Goal: Task Accomplishment & Management: Manage account settings

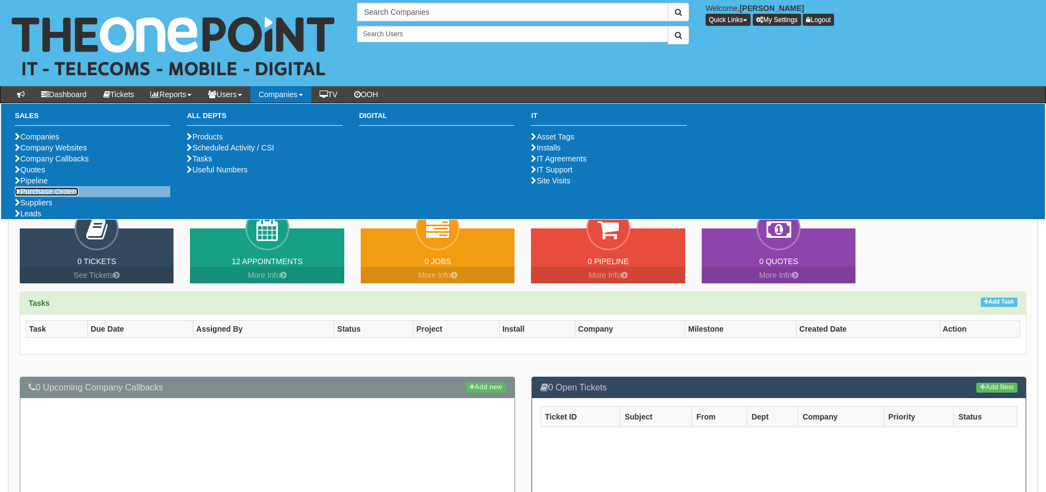
click at [33, 196] on link "Purchase Orders" at bounding box center [47, 191] width 64 height 9
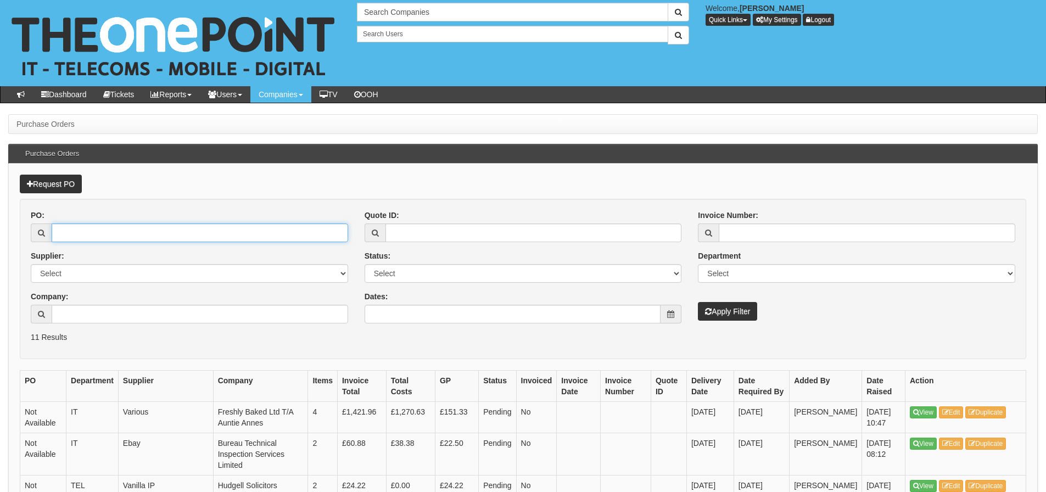
click at [76, 223] on input "PO:" at bounding box center [200, 232] width 296 height 19
type input "19591"
click at [698, 302] on button "Apply Filter" at bounding box center [727, 311] width 59 height 19
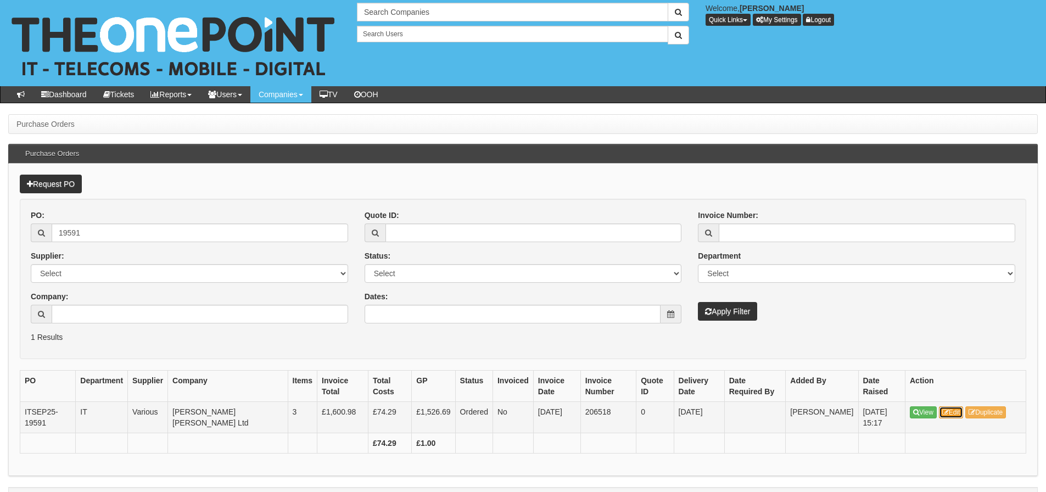
click at [960, 416] on link "Edit" at bounding box center [951, 412] width 25 height 12
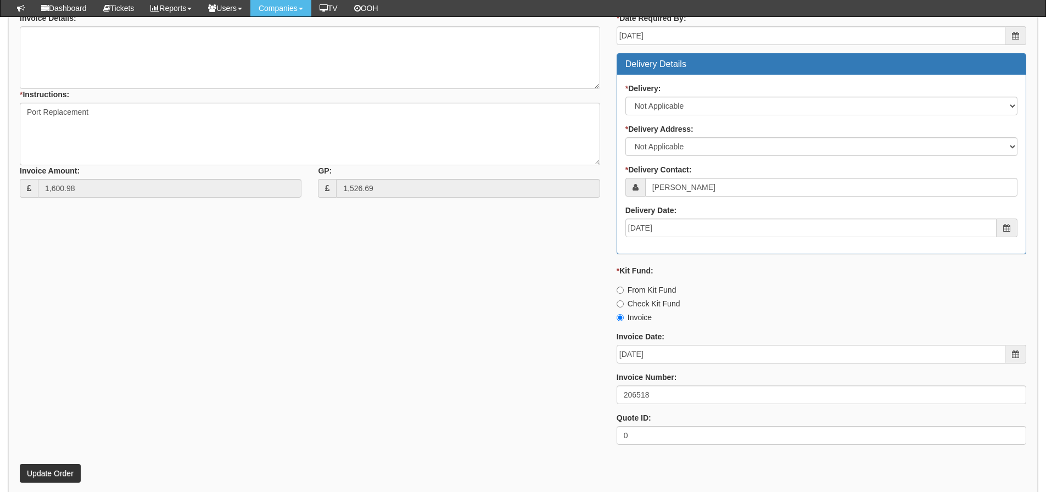
scroll to position [549, 0]
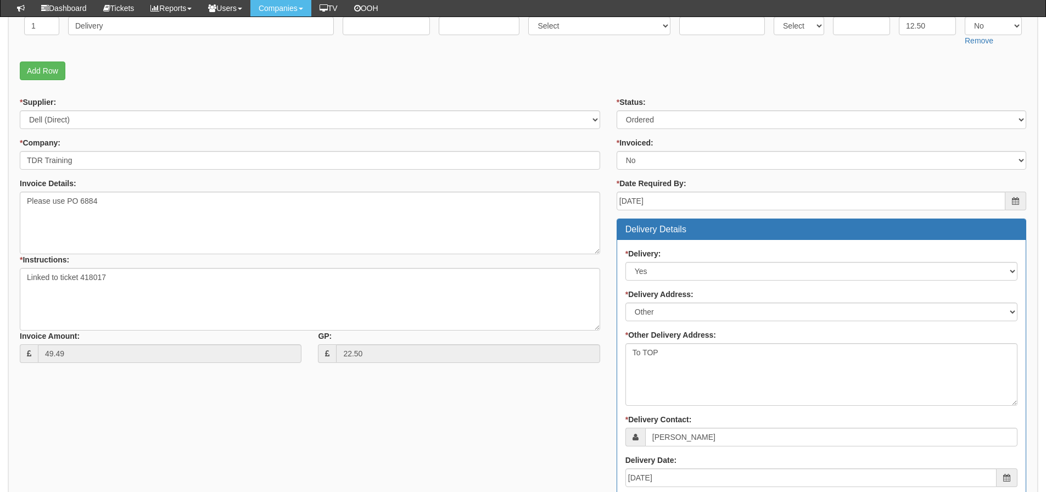
scroll to position [61, 0]
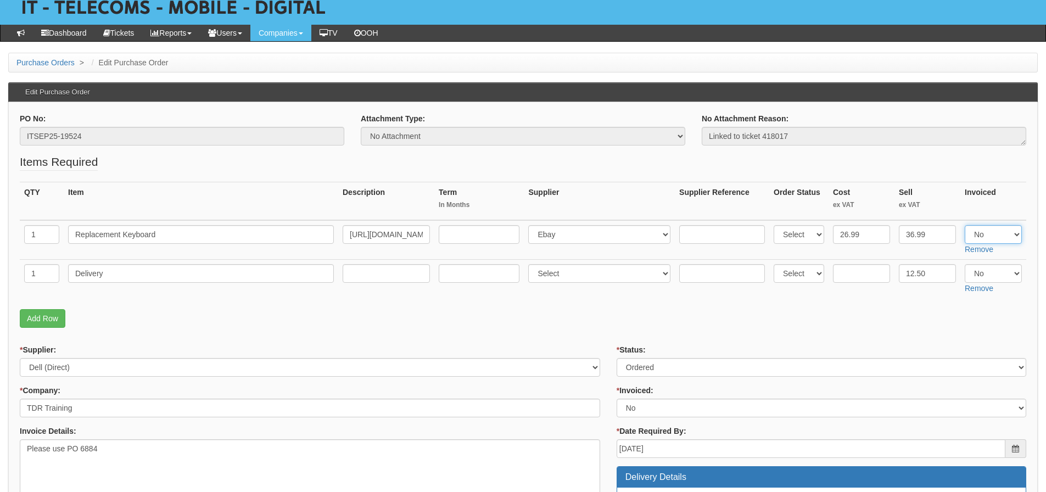
click at [972, 231] on select "Select Yes No N/A" at bounding box center [993, 234] width 57 height 19
select select "Yes"
click at [965, 225] on select "Select Yes No N/A" at bounding box center [993, 234] width 57 height 19
click at [980, 277] on select "Select Yes No N/A" at bounding box center [993, 273] width 57 height 19
click at [965, 264] on select "Select Yes No N/A" at bounding box center [993, 273] width 57 height 19
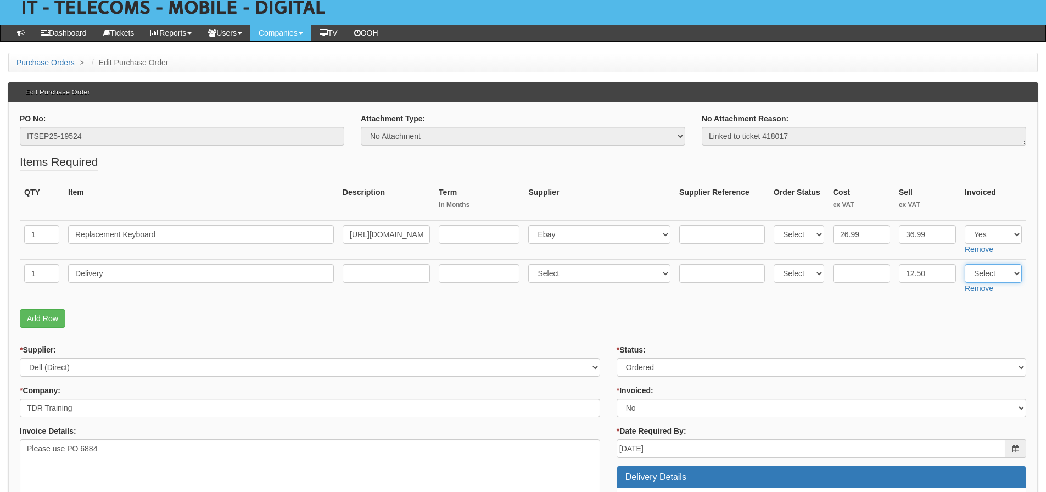
click at [985, 276] on select "Select Yes No N/A" at bounding box center [993, 273] width 57 height 19
select select "Yes"
click at [965, 264] on select "Select Yes No N/A" at bounding box center [993, 273] width 57 height 19
click at [823, 322] on p "Add Row" at bounding box center [523, 318] width 1006 height 19
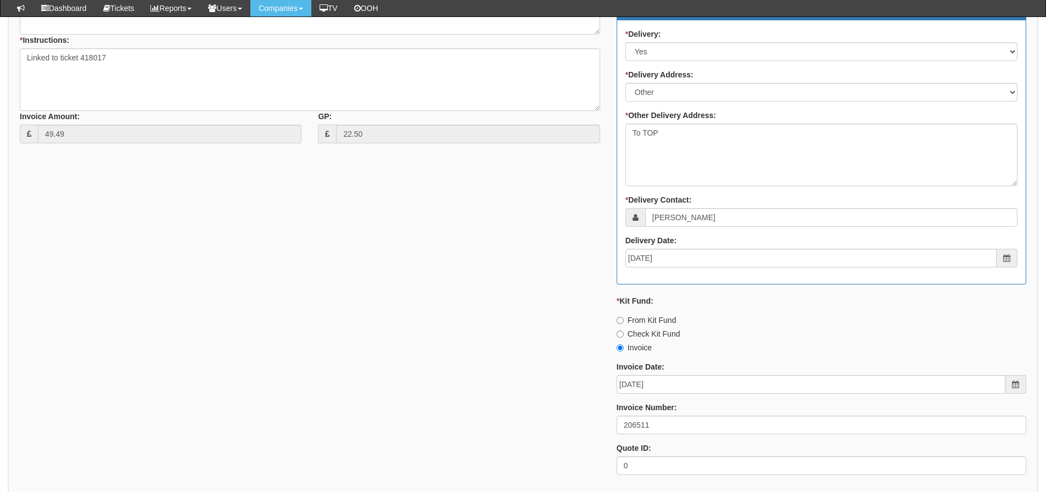
scroll to position [610, 0]
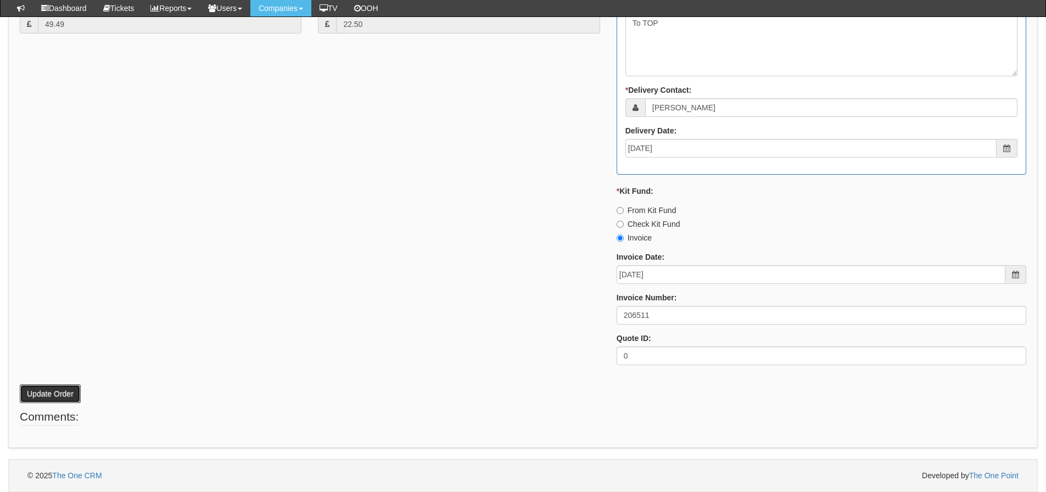
click at [74, 389] on button "Update Order" at bounding box center [50, 393] width 61 height 19
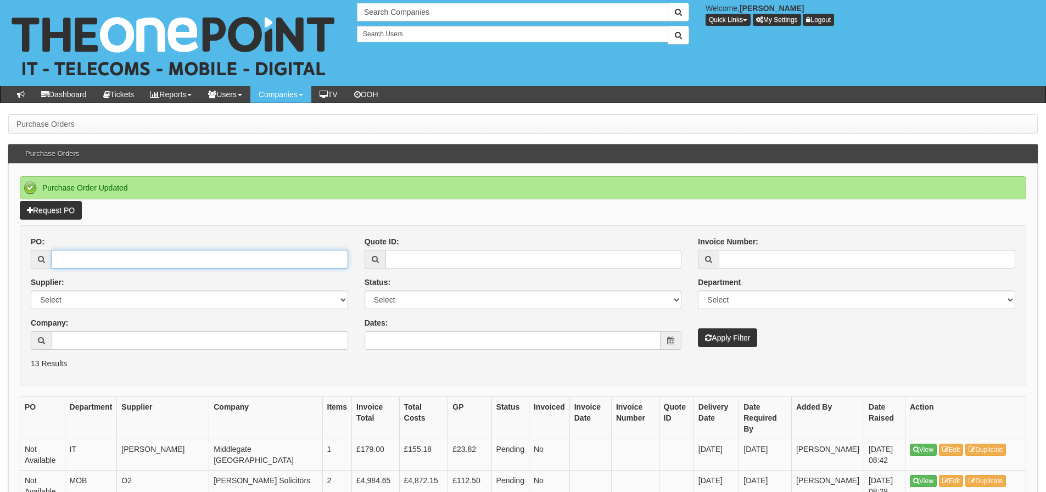
click at [96, 262] on input "PO:" at bounding box center [200, 259] width 296 height 19
type input "19118"
click at [698, 328] on button "Apply Filter" at bounding box center [727, 337] width 59 height 19
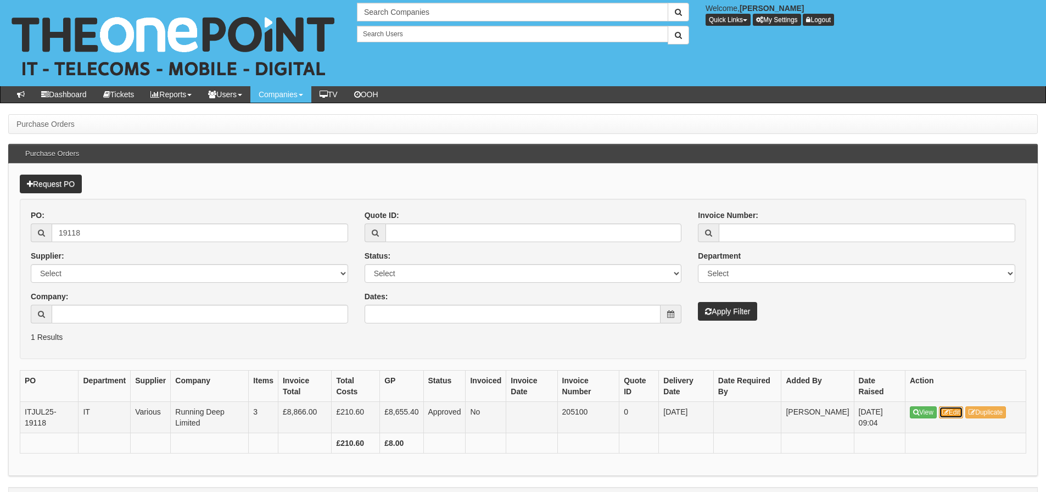
click at [954, 408] on link "Edit" at bounding box center [951, 412] width 25 height 12
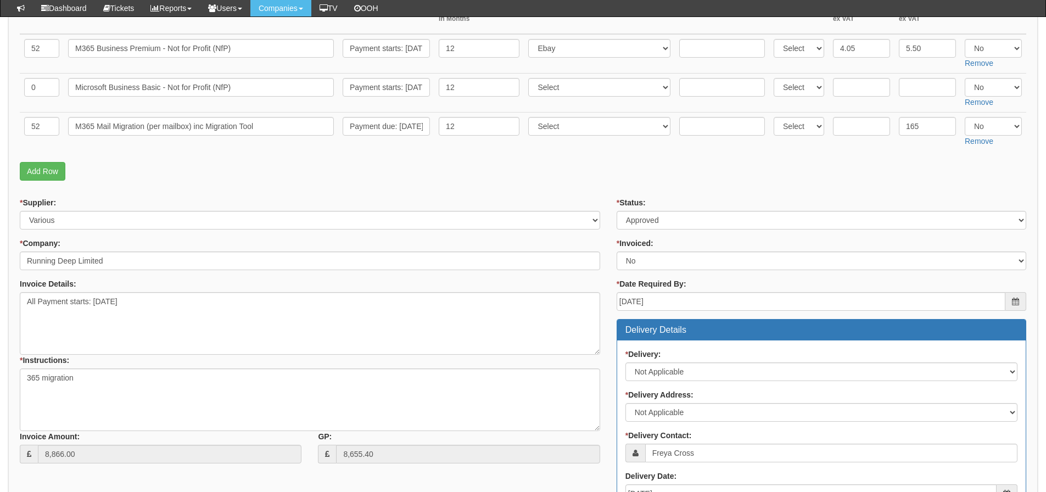
scroll to position [165, 0]
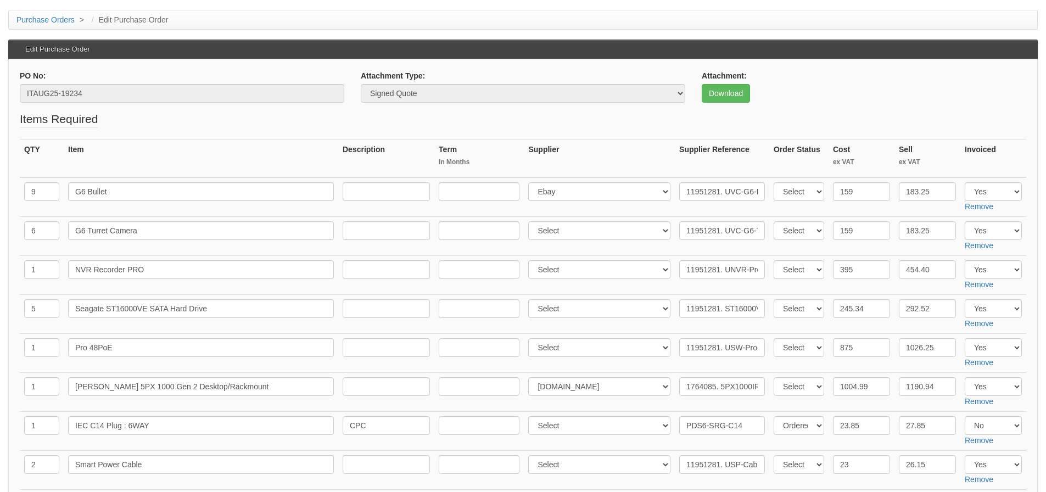
scroll to position [55, 0]
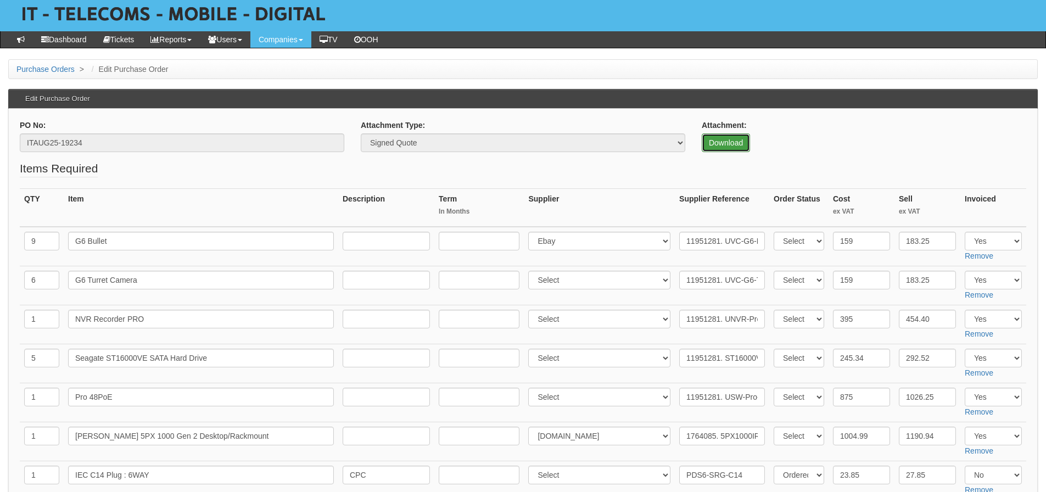
click at [739, 149] on link "Download" at bounding box center [726, 142] width 48 height 19
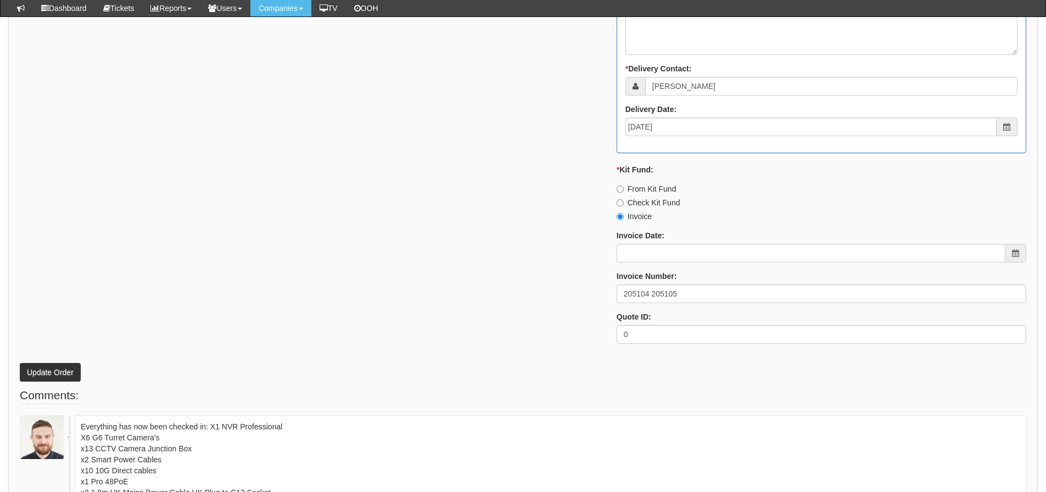
scroll to position [1263, 0]
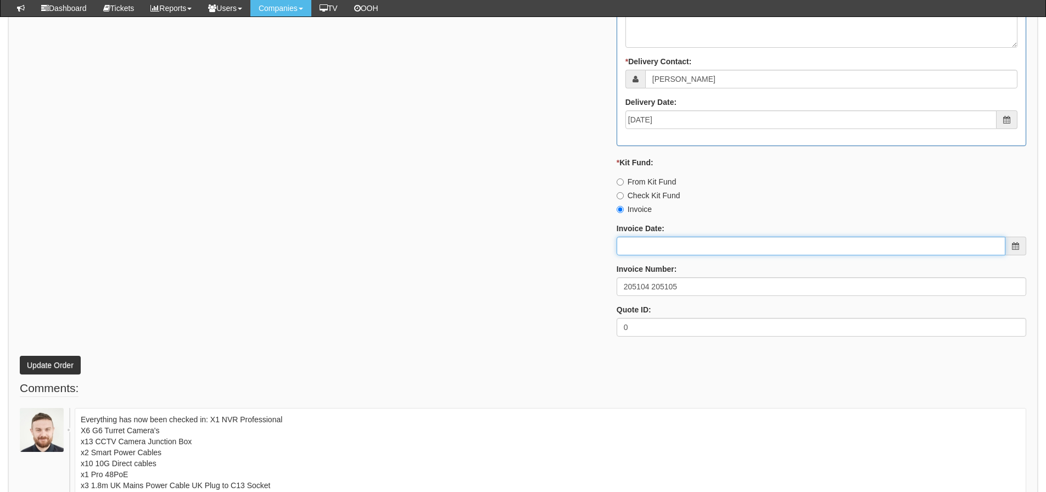
click at [664, 238] on input "Invoice Date:" at bounding box center [810, 246] width 389 height 19
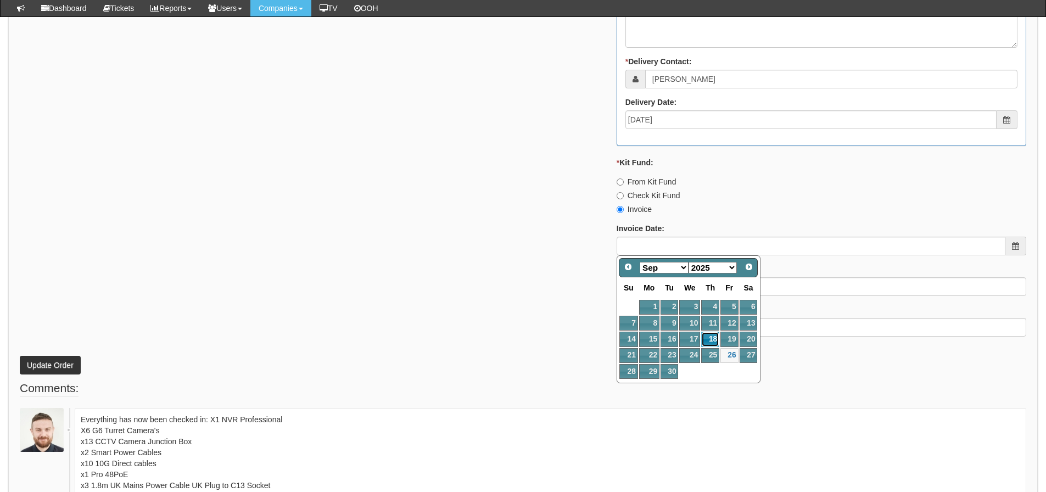
click at [717, 339] on link "18" at bounding box center [710, 339] width 18 height 15
type input "[DATE]"
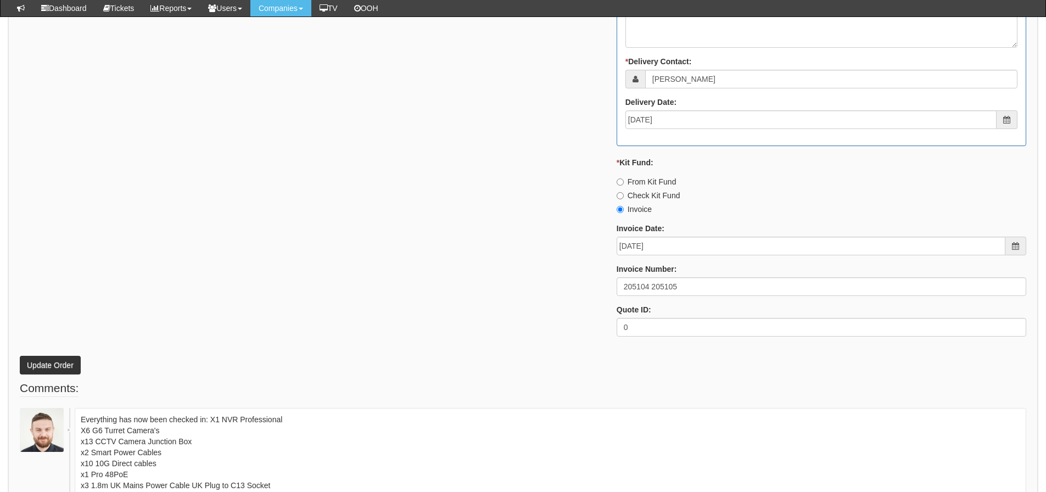
click at [368, 301] on div "* Supplier: Select 123 REG.co.uk 1Password 3 4Gon AA Jones Electric Ltd Abzorb …" at bounding box center [523, 42] width 1023 height 607
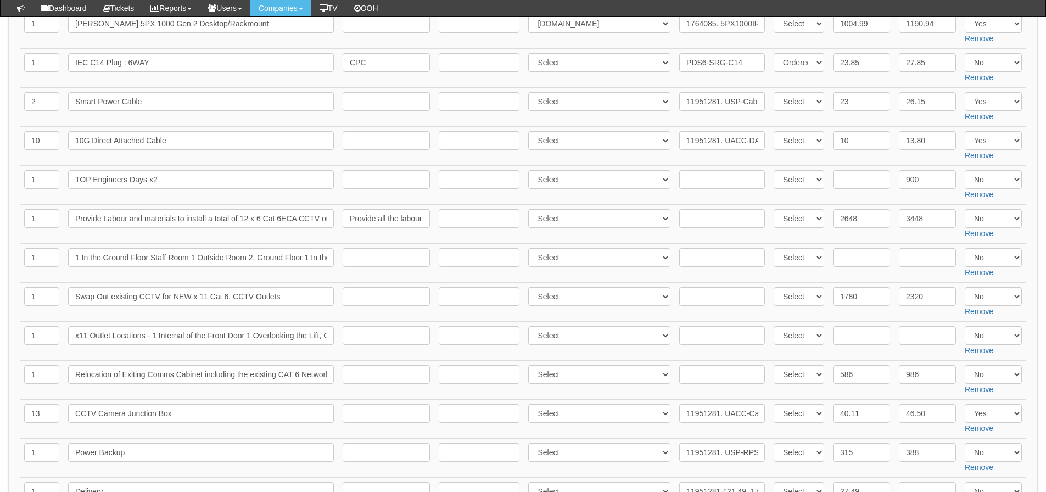
scroll to position [494, 0]
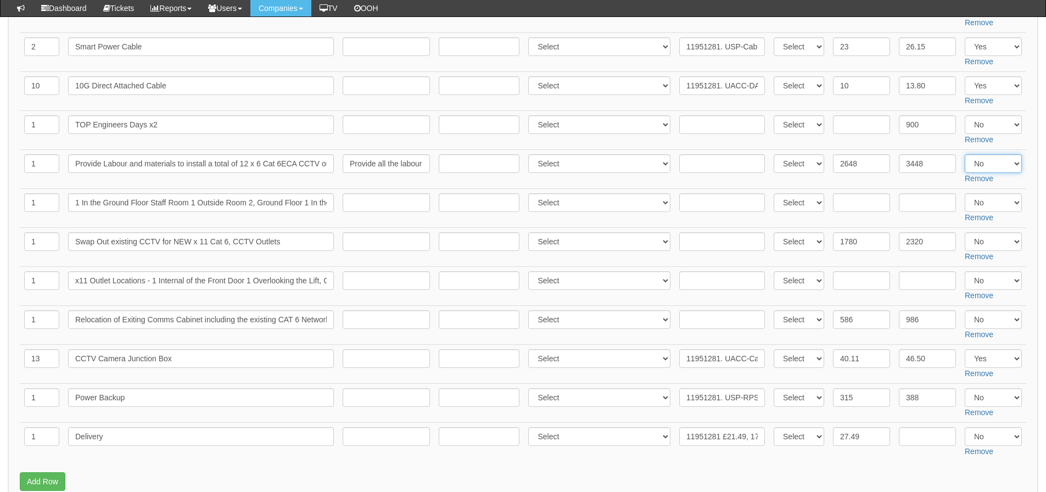
click at [992, 159] on select "Select Yes No N/A" at bounding box center [993, 163] width 57 height 19
select select "Yes"
click at [965, 154] on select "Select Yes No N/A" at bounding box center [993, 163] width 57 height 19
click at [988, 238] on select "Select Yes No N/A" at bounding box center [993, 241] width 57 height 19
select select "Yes"
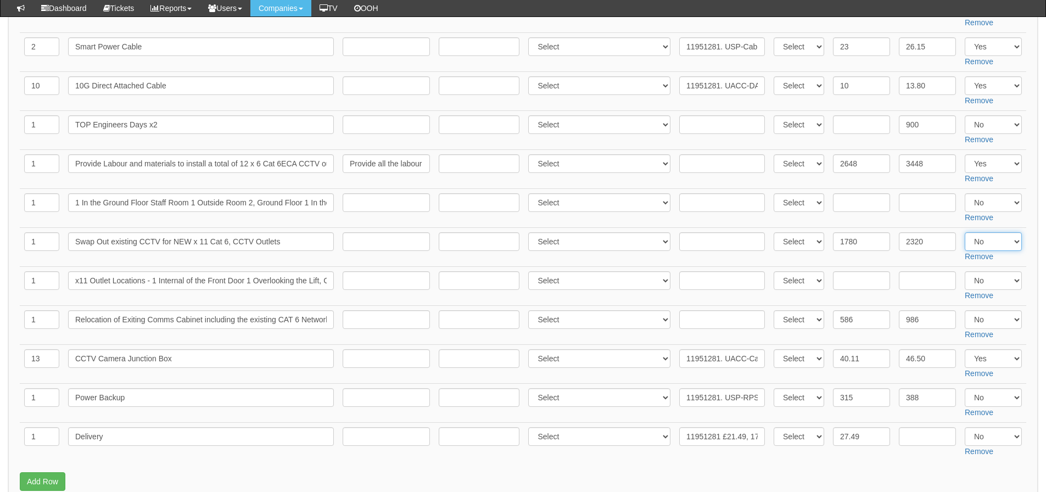
click at [965, 232] on select "Select Yes No N/A" at bounding box center [993, 241] width 57 height 19
click at [982, 313] on select "Select Yes No N/A" at bounding box center [993, 319] width 57 height 19
select select "Yes"
click at [965, 310] on select "Select Yes No N/A" at bounding box center [993, 319] width 57 height 19
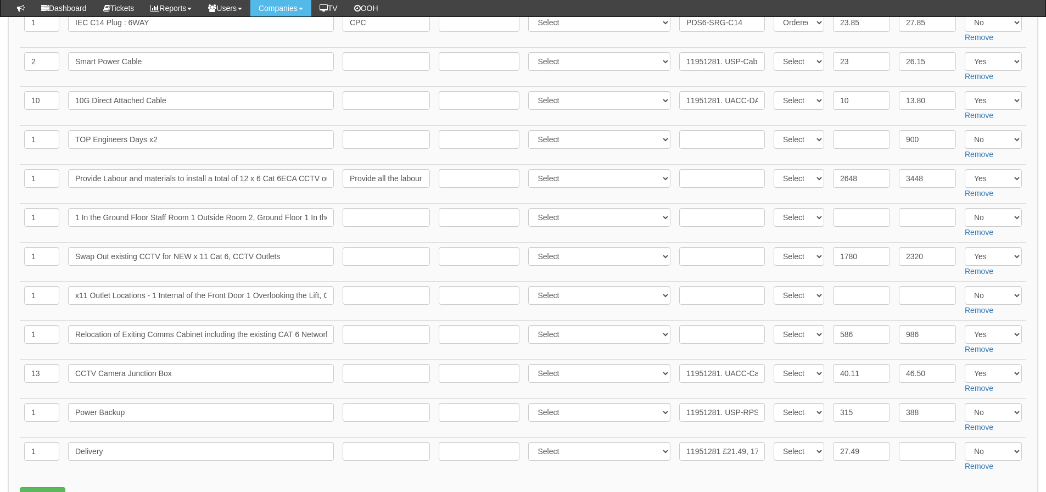
scroll to position [549, 0]
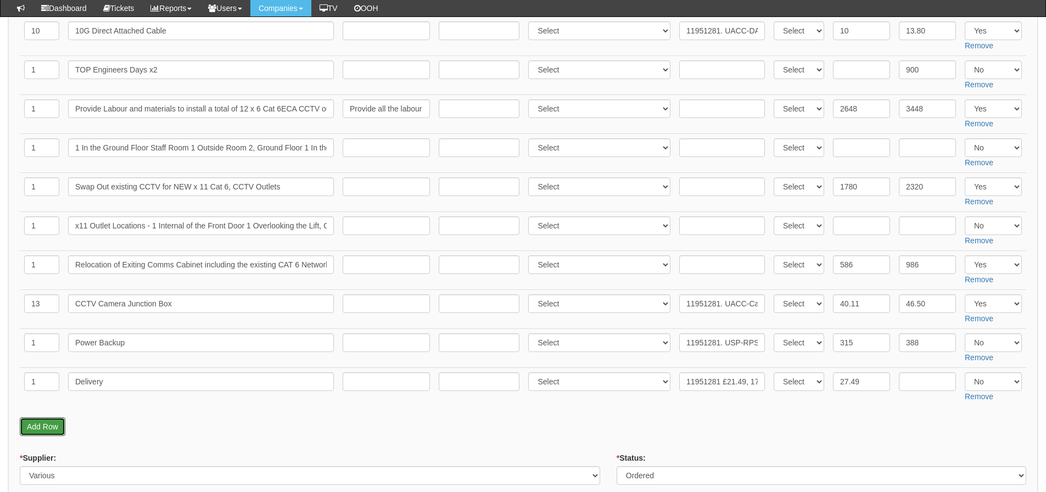
drag, startPoint x: 57, startPoint y: 431, endPoint x: 63, endPoint y: 430, distance: 6.6
click at [57, 431] on link "Add Row" at bounding box center [43, 426] width 46 height 19
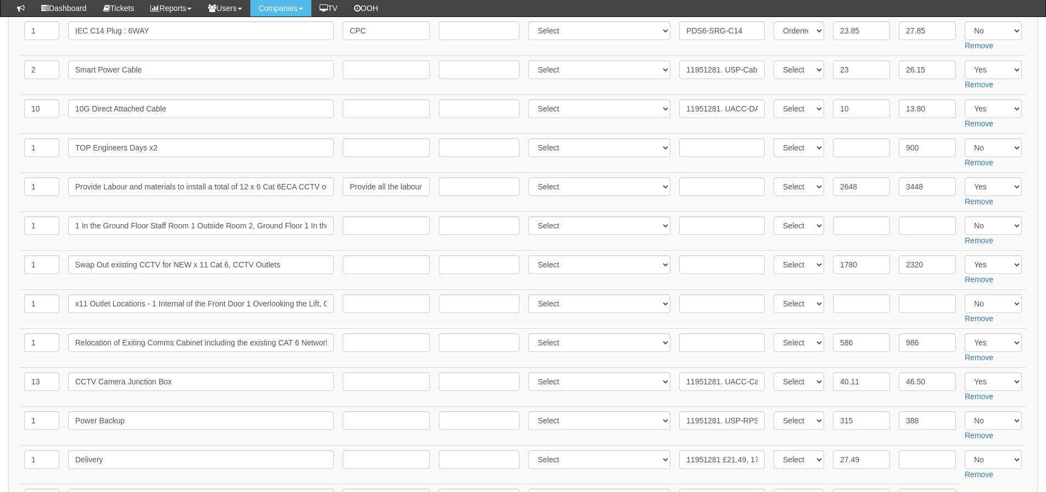
scroll to position [549, 0]
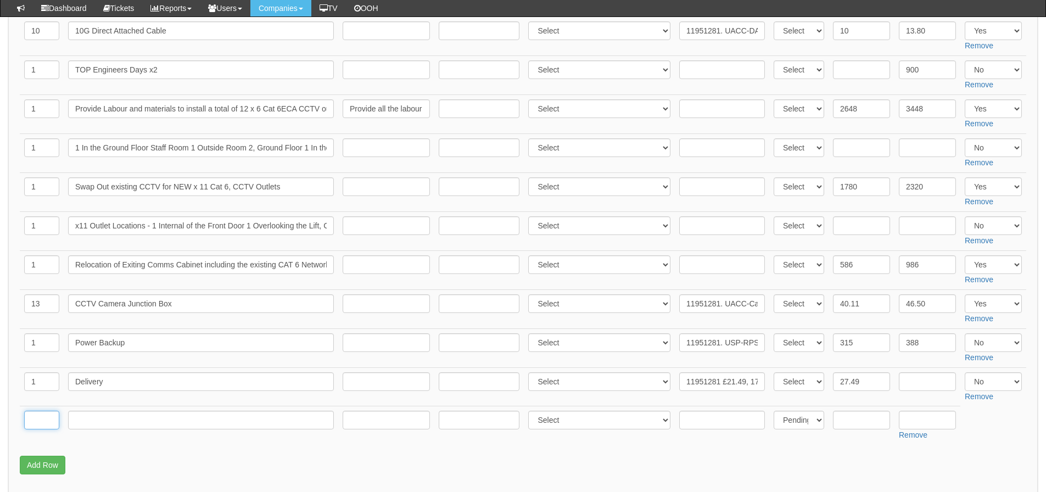
click at [43, 418] on input "text" at bounding box center [41, 420] width 35 height 19
type input "1"
click at [136, 426] on input "text" at bounding box center [201, 420] width 266 height 19
paste input "Supply of 9U 6 x 6 cabinet"
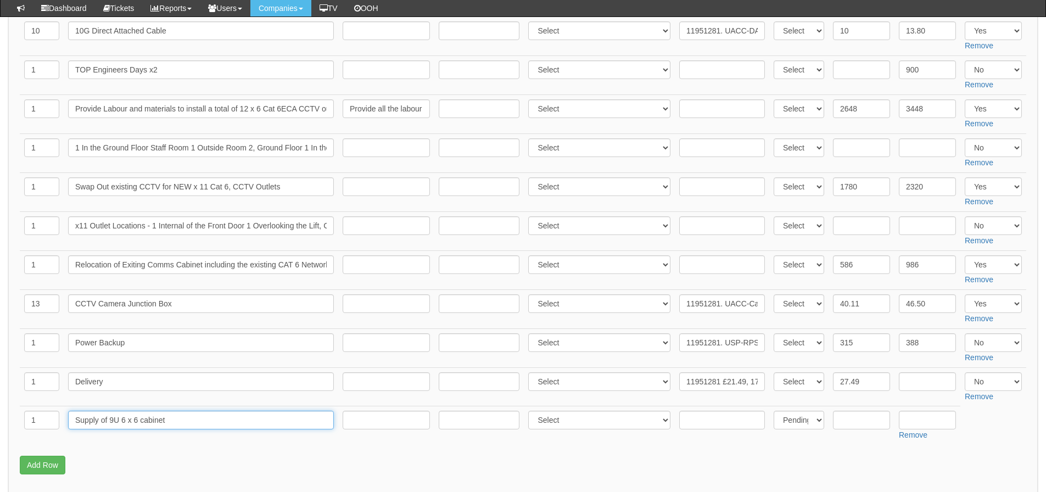
type input "Supply of 9U 6 x 6 cabinet"
click at [854, 421] on input "text" at bounding box center [861, 420] width 57 height 19
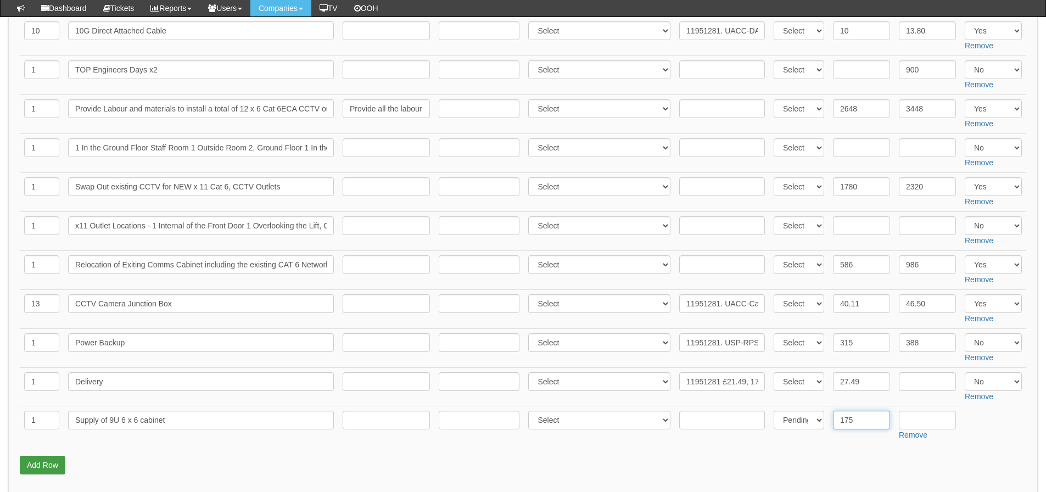
type input "175"
click at [49, 457] on link "Add Row" at bounding box center [43, 465] width 46 height 19
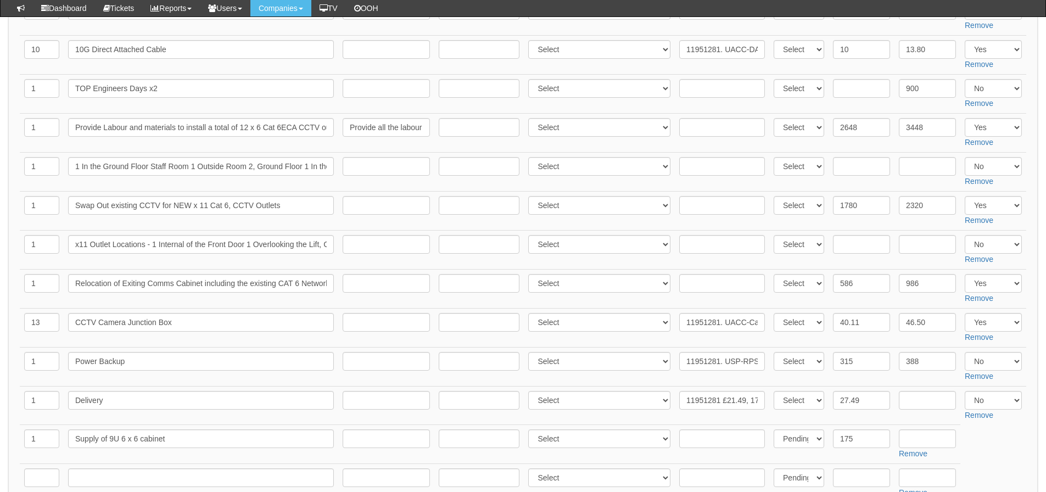
scroll to position [714, 0]
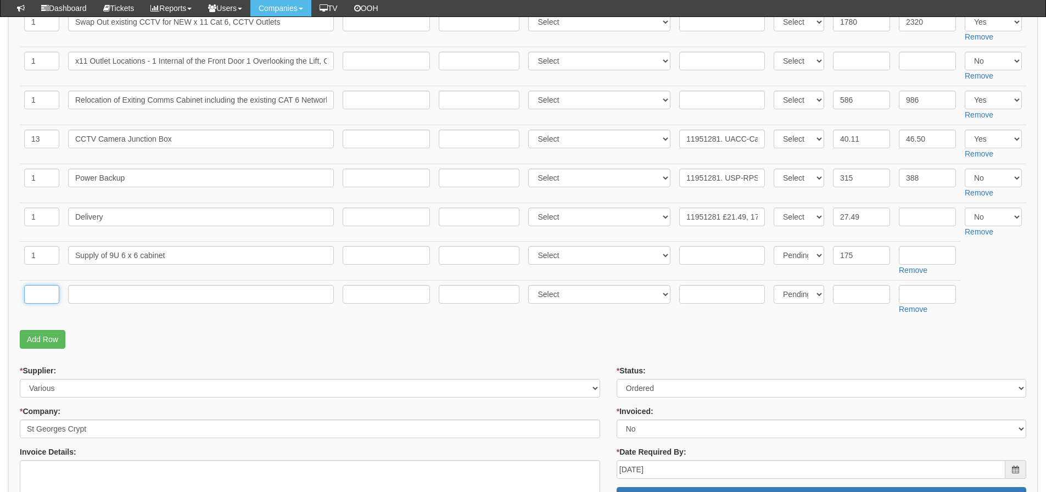
click at [36, 299] on input "text" at bounding box center [41, 294] width 35 height 19
type input "1"
click at [141, 285] on input "text" at bounding box center [201, 294] width 266 height 19
paste input "Supply of 6-way PDU"
type input "Supply of 6-way PDU"
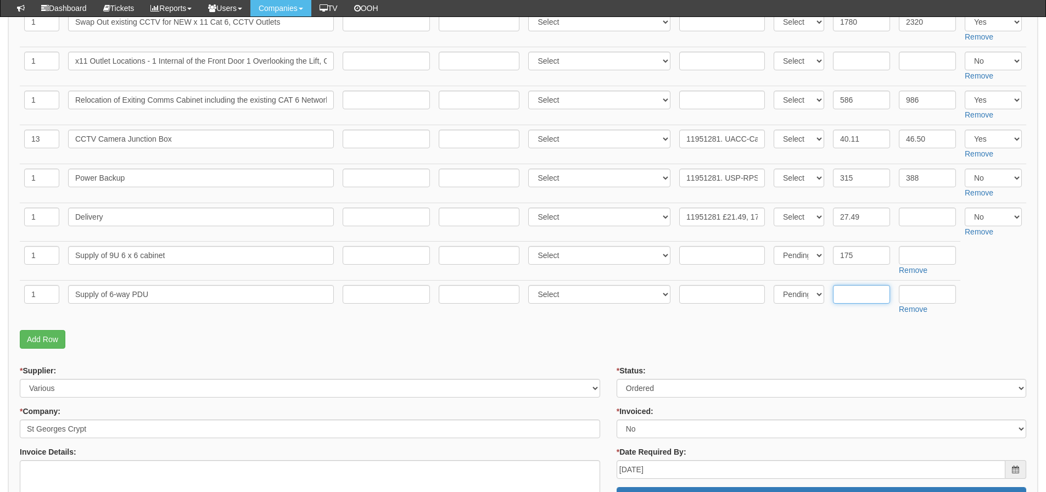
click at [871, 291] on input "text" at bounding box center [861, 294] width 57 height 19
type input "35"
click at [298, 360] on form "PO No: ITAUG25-19234 Attachment Type: Select Signed Quote Auth email if quote u…" at bounding box center [523, 217] width 1006 height 1568
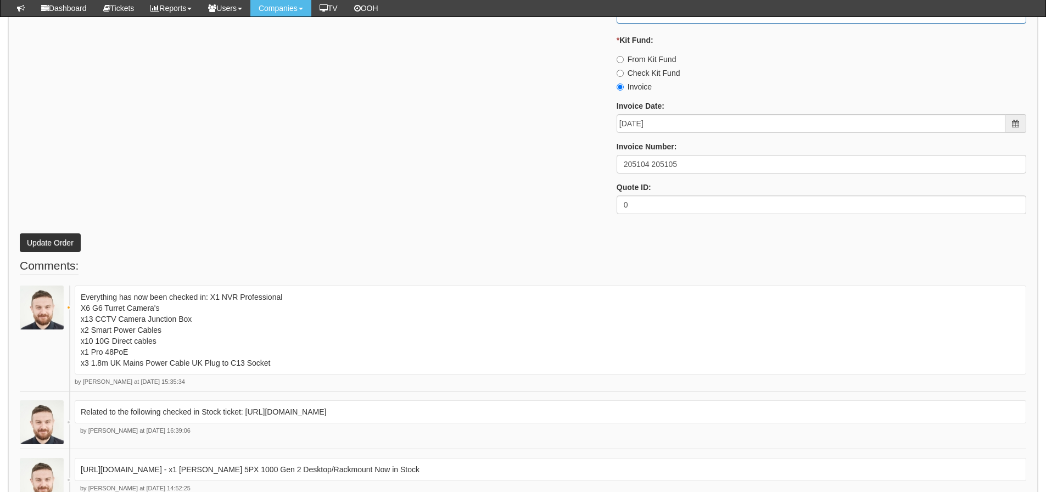
scroll to position [1482, 0]
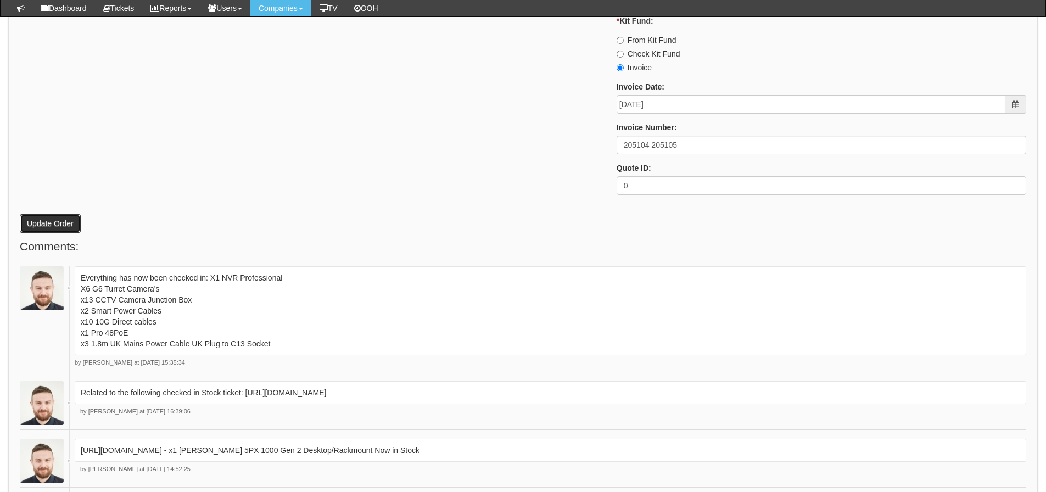
click at [59, 229] on button "Update Order" at bounding box center [50, 223] width 61 height 19
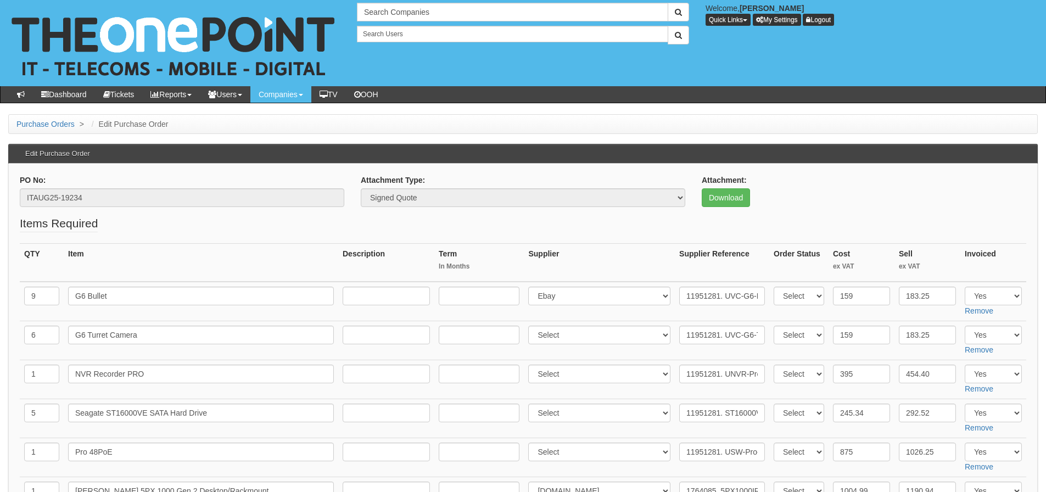
select select "106"
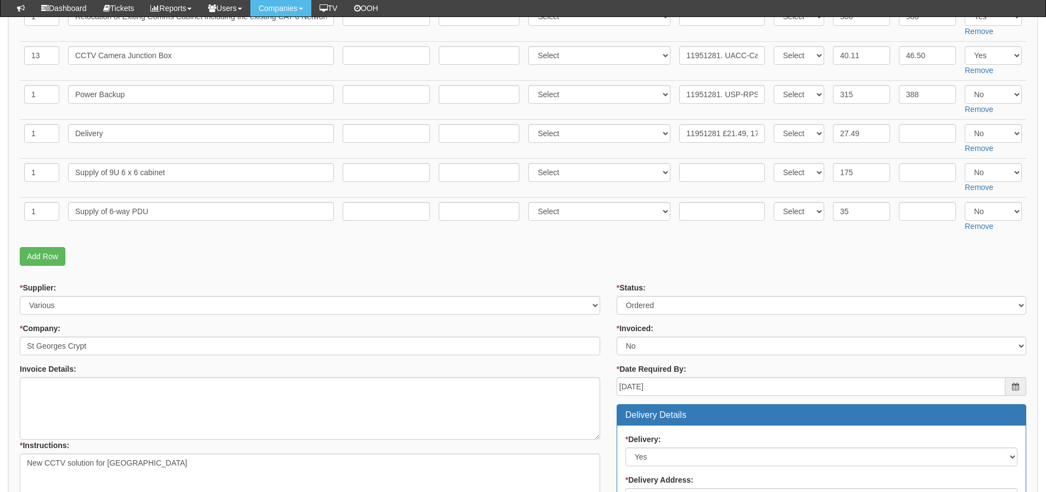
scroll to position [797, 0]
click at [1001, 176] on select "Select Yes No N/A" at bounding box center [993, 173] width 57 height 19
select select "Yes"
click at [965, 164] on select "Select Yes No N/A" at bounding box center [993, 173] width 57 height 19
click at [981, 210] on select "Select Yes No N/A" at bounding box center [993, 212] width 57 height 19
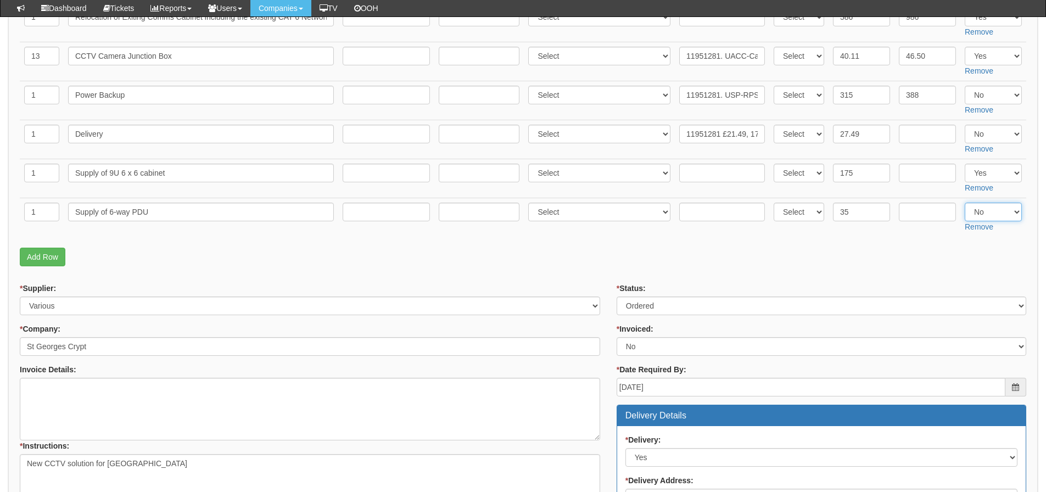
select select "Yes"
click at [965, 203] on select "Select Yes No N/A" at bounding box center [993, 212] width 57 height 19
click at [846, 252] on p "Add Row" at bounding box center [523, 257] width 1006 height 19
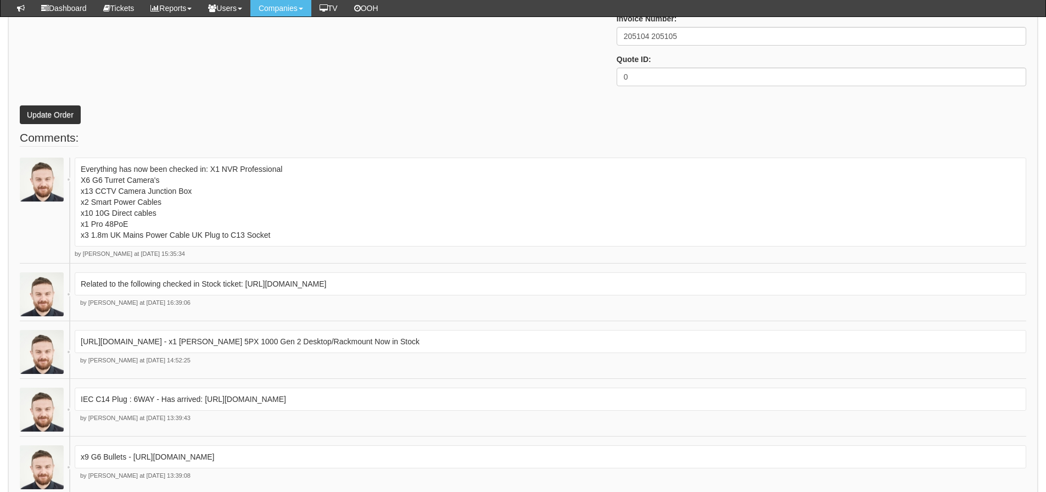
scroll to position [1500, 0]
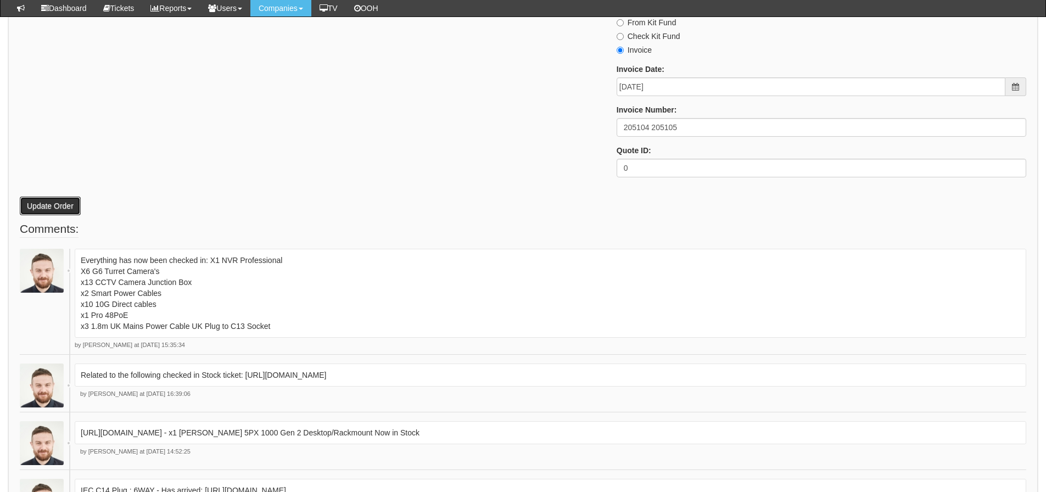
click at [58, 201] on button "Update Order" at bounding box center [50, 206] width 61 height 19
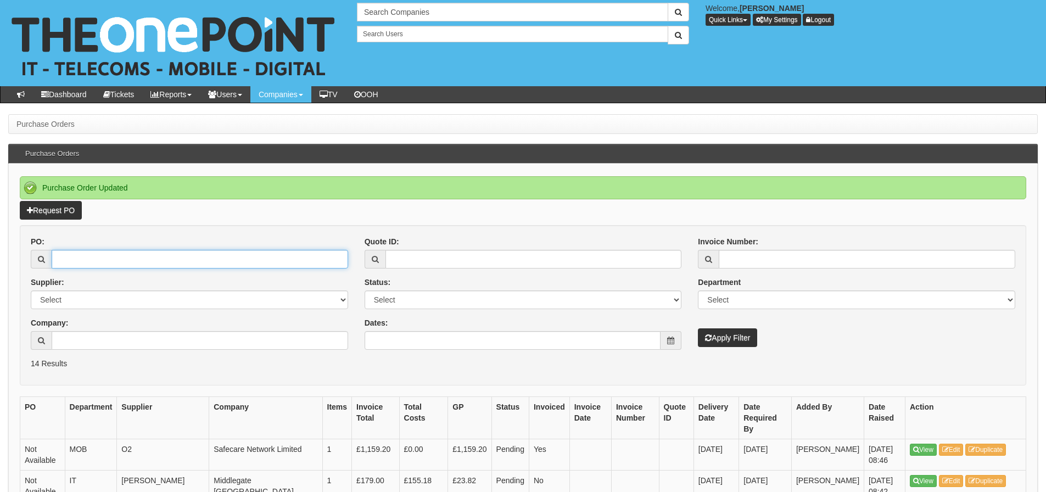
click at [72, 265] on input "PO:" at bounding box center [200, 259] width 296 height 19
type input "19582"
click at [698, 328] on button "Apply Filter" at bounding box center [727, 337] width 59 height 19
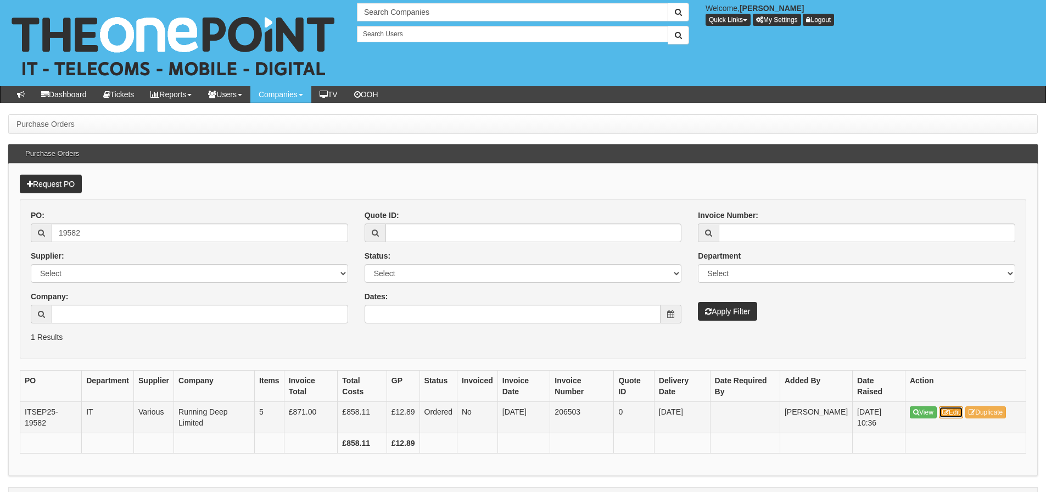
click at [953, 411] on link "Edit" at bounding box center [951, 412] width 25 height 12
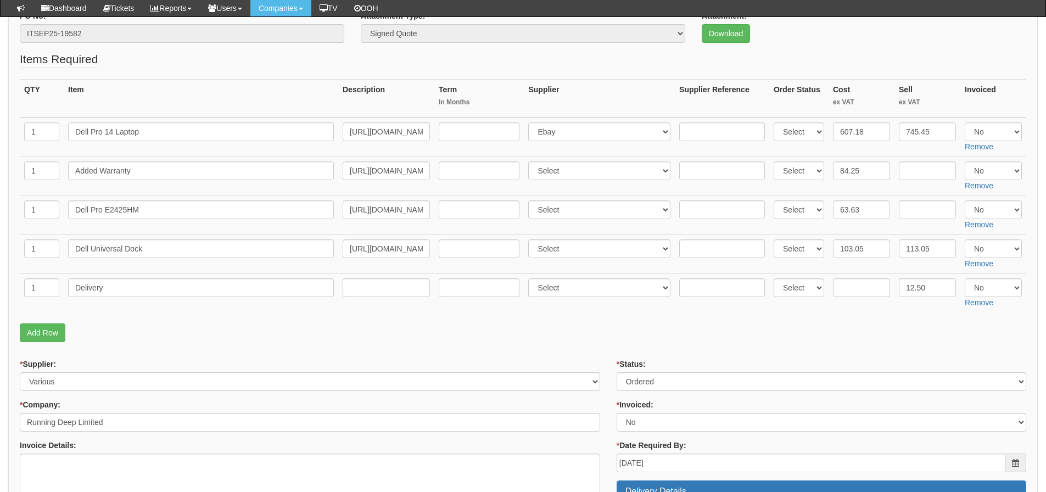
scroll to position [165, 0]
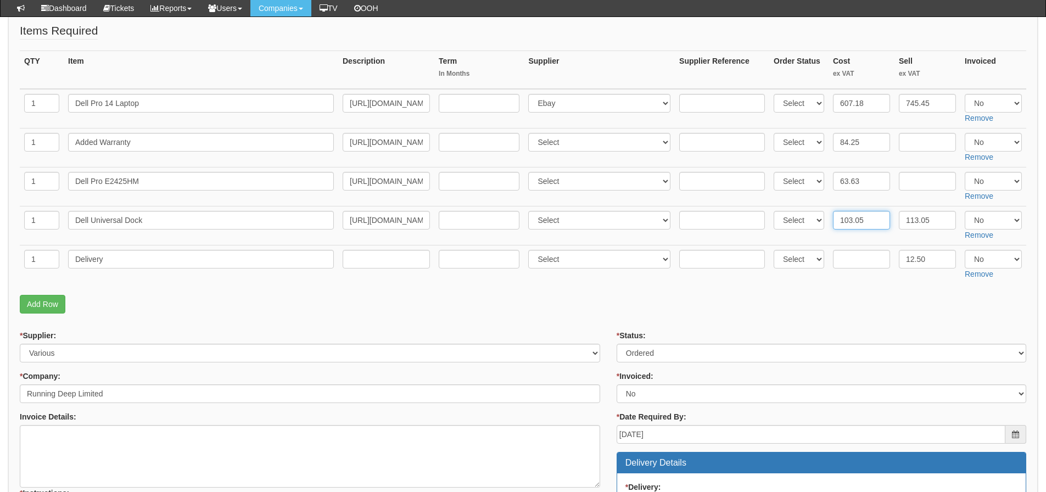
drag, startPoint x: 863, startPoint y: 219, endPoint x: 819, endPoint y: 219, distance: 43.9
click at [819, 219] on tr "1 Dell Universal Dock https://business.currys.co.uk/catalogue/computing/computi…" at bounding box center [523, 225] width 1006 height 39
type input "119.9"
drag, startPoint x: 985, startPoint y: 176, endPoint x: 986, endPoint y: 187, distance: 10.6
click at [985, 176] on select "Select Yes No N/A" at bounding box center [993, 181] width 57 height 19
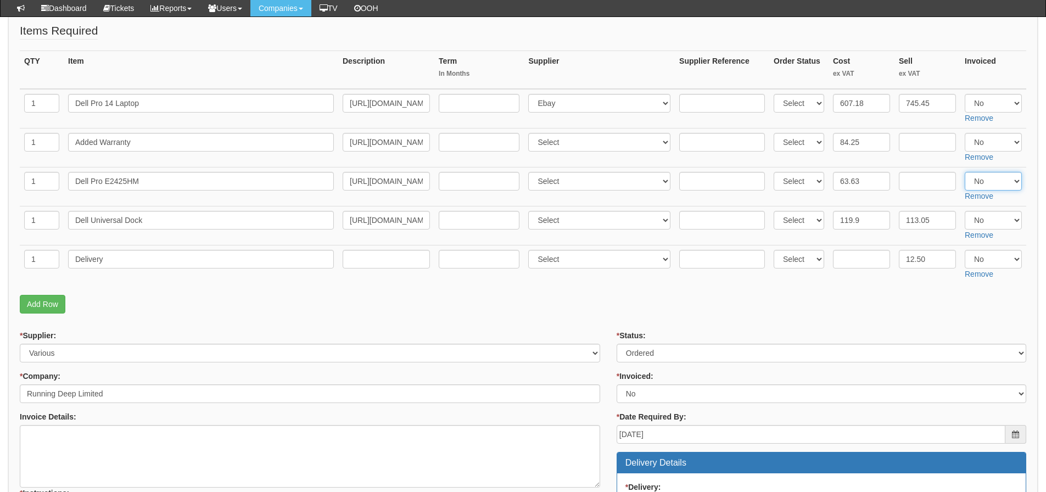
select select "Yes"
click at [965, 172] on select "Select Yes No N/A" at bounding box center [993, 181] width 57 height 19
drag, startPoint x: 986, startPoint y: 219, endPoint x: 986, endPoint y: 228, distance: 9.3
click at [986, 219] on select "Select Yes No N/A" at bounding box center [993, 220] width 57 height 19
select select "Yes"
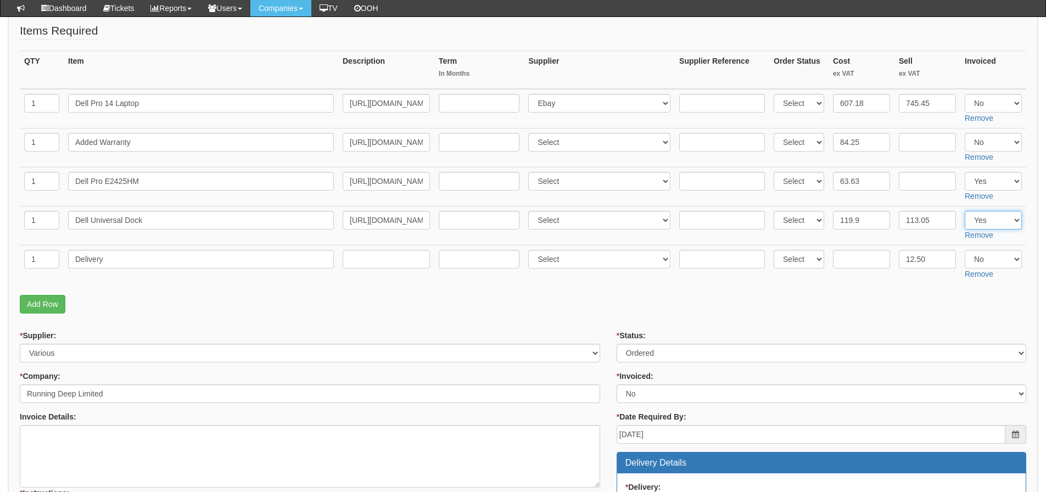
click at [965, 211] on select "Select Yes No N/A" at bounding box center [993, 220] width 57 height 19
click at [885, 284] on fieldset "Items Required QTY Item Description Term In Months Supplier Supplier Reference …" at bounding box center [523, 171] width 1006 height 296
click at [868, 267] on input "text" at bounding box center [861, 259] width 57 height 19
type input "5"
drag, startPoint x: 983, startPoint y: 252, endPoint x: 982, endPoint y: 266, distance: 14.3
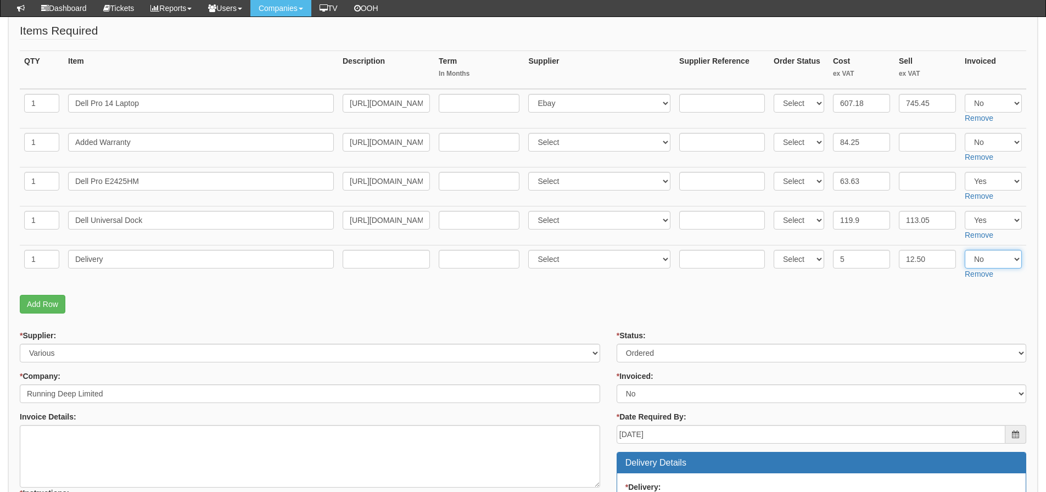
click at [983, 252] on select "Select Yes No N/A" at bounding box center [993, 259] width 57 height 19
select select "Yes"
click at [965, 250] on select "Select Yes No N/A" at bounding box center [993, 259] width 57 height 19
click at [900, 299] on p "Add Row" at bounding box center [523, 304] width 1006 height 19
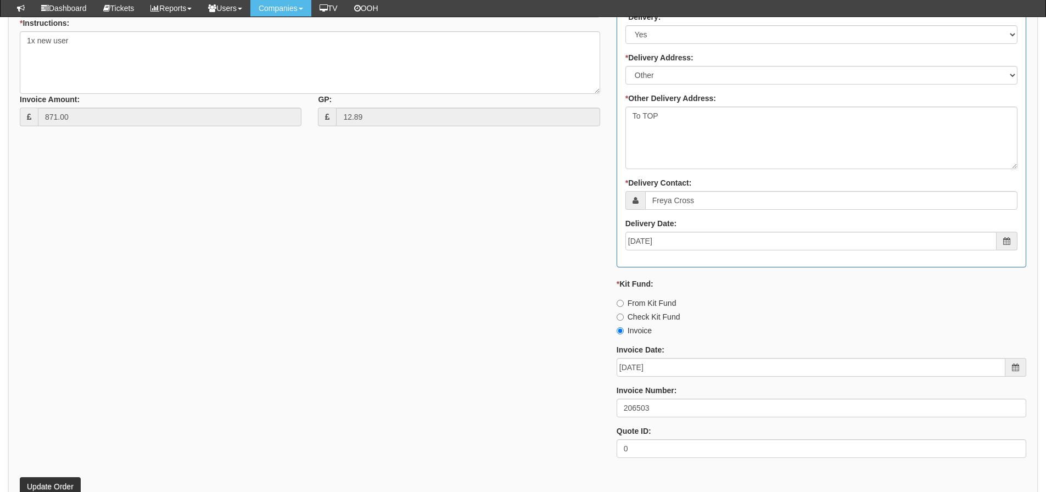
scroll to position [727, 0]
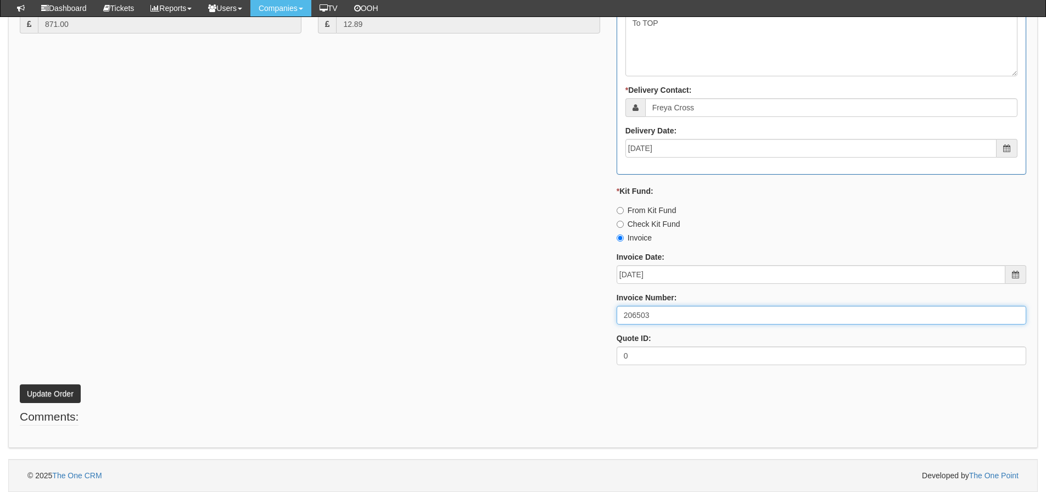
drag, startPoint x: 615, startPoint y: 322, endPoint x: 519, endPoint y: 315, distance: 96.3
click at [519, 315] on div "* Supplier: Select 123 REG.co.uk 1Password 3 4Gon AA Jones Electric Ltd Abzorb …" at bounding box center [523, 70] width 1023 height 607
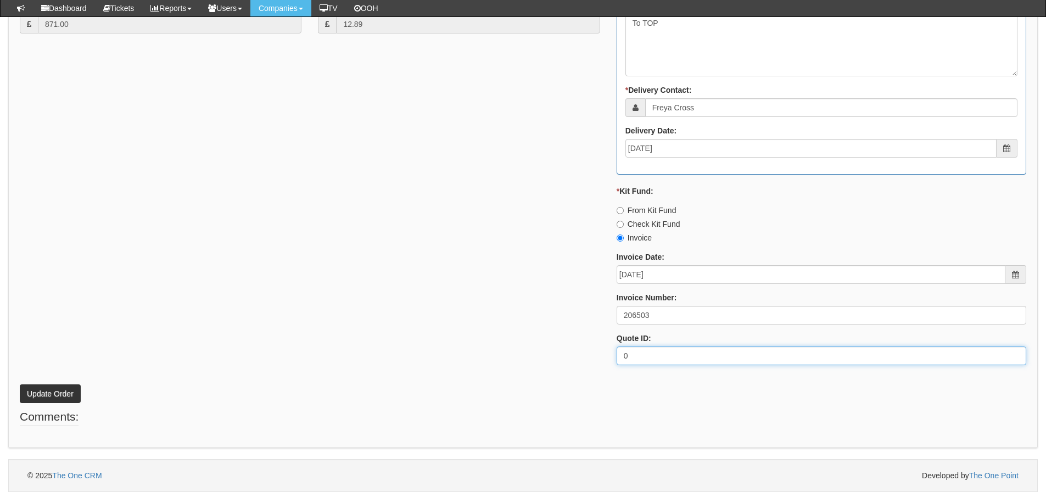
click at [131, 277] on div "* Supplier: Select 123 REG.co.uk 1Password 3 4Gon AA Jones Electric Ltd Abzorb …" at bounding box center [523, 70] width 1023 height 607
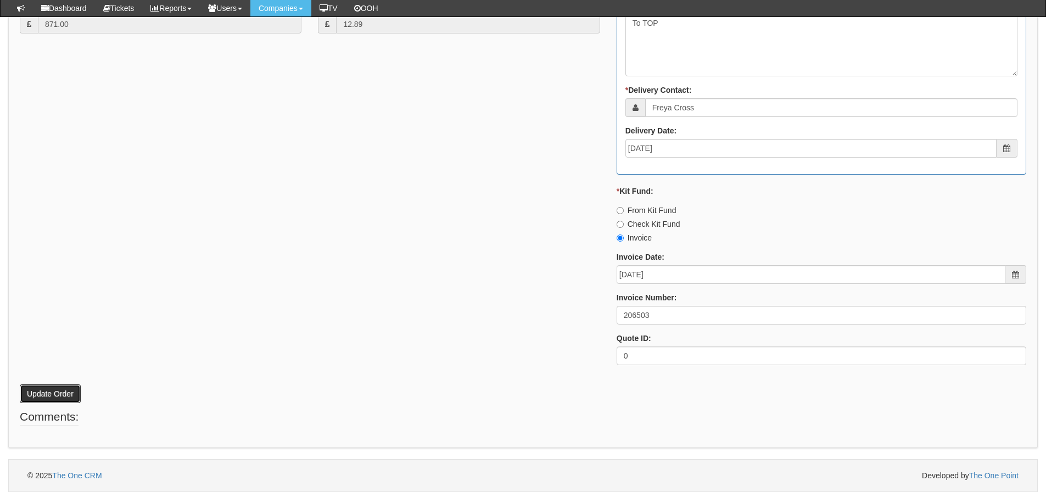
click at [42, 384] on button "Update Order" at bounding box center [50, 393] width 61 height 19
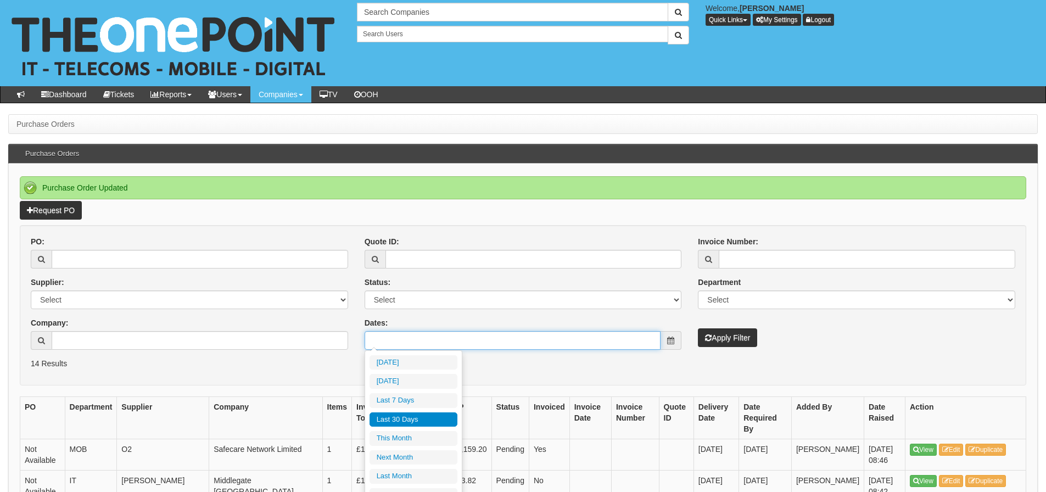
click at [431, 341] on input "Dates:" at bounding box center [513, 340] width 296 height 19
type input "[DATE]"
type input "2025-09-25"
type input "2025-08-28"
type input "2025-09-26"
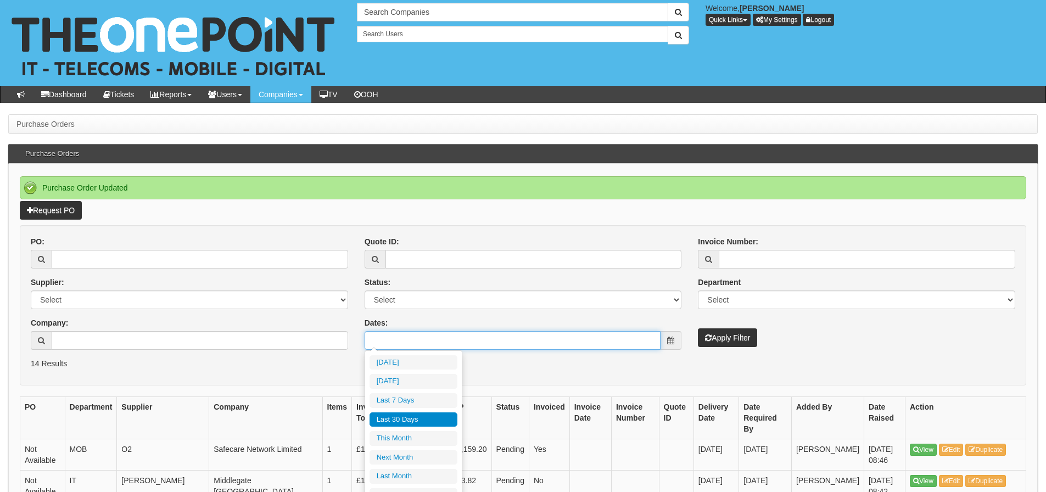
type input "2025-08-28"
click at [424, 417] on li "Last 30 Days" at bounding box center [413, 419] width 88 height 15
type input "2025-08-28 - 2025-09-26"
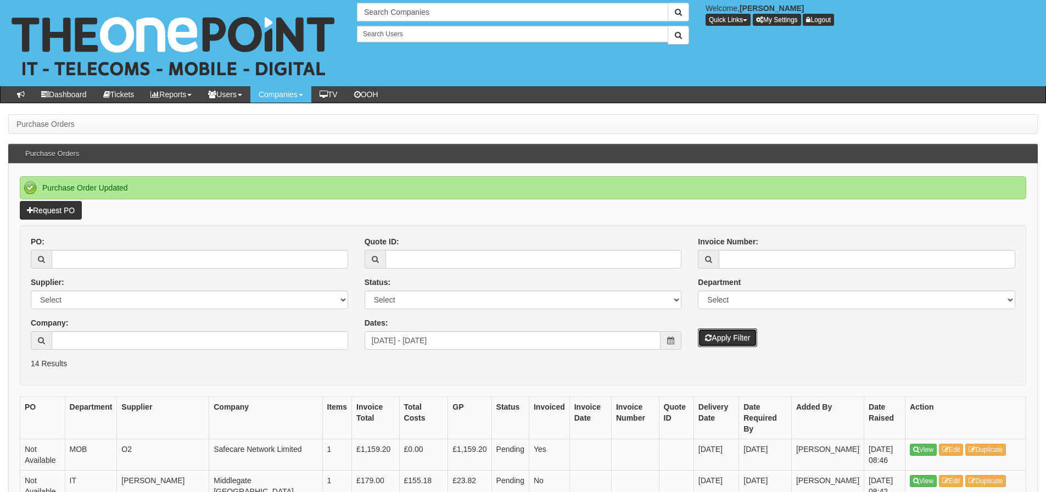
click at [708, 339] on icon "submit" at bounding box center [708, 338] width 7 height 8
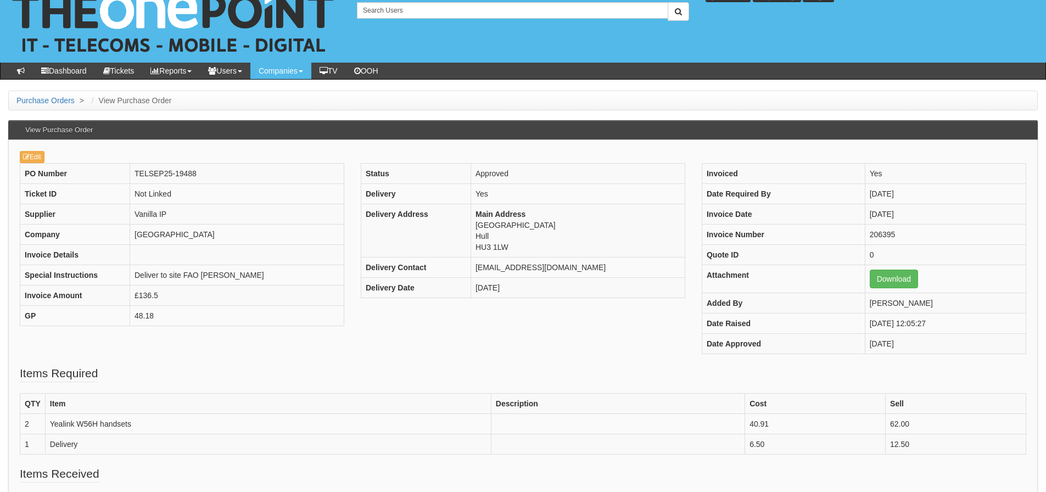
scroll to position [16, 0]
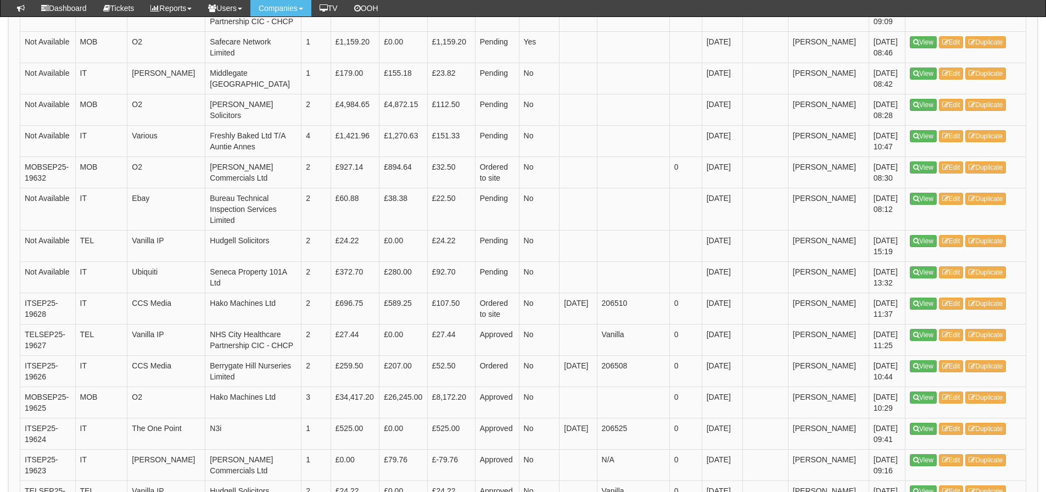
scroll to position [439, 0]
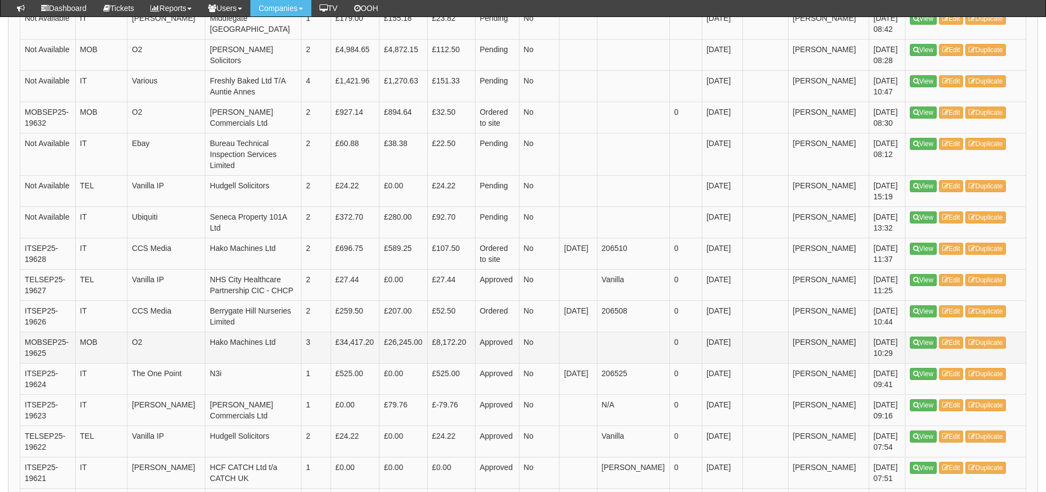
click at [89, 348] on td "MOB" at bounding box center [101, 347] width 52 height 31
